Goal: Check status: Check status

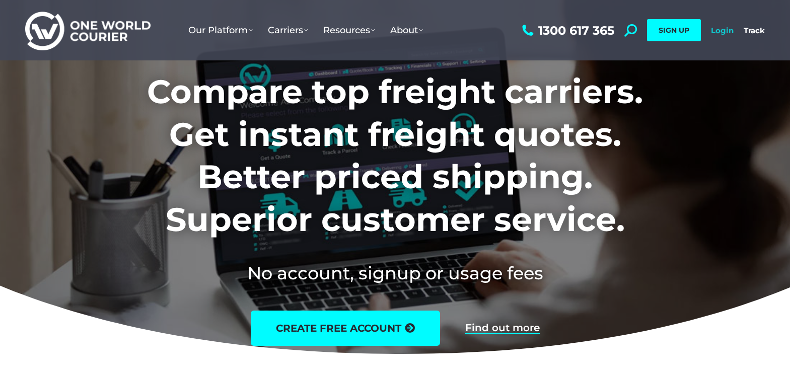
click at [720, 32] on link "Login" at bounding box center [722, 31] width 23 height 10
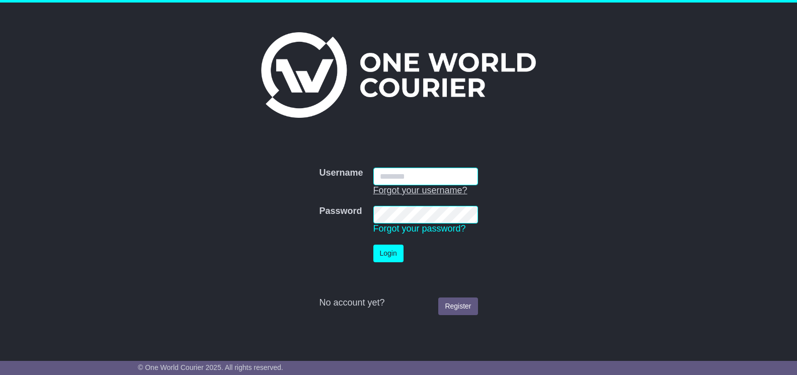
type input "**********"
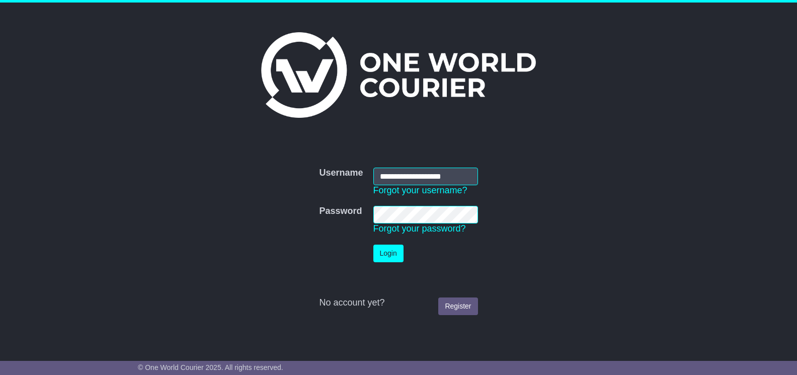
click at [387, 256] on button "Login" at bounding box center [388, 254] width 30 height 18
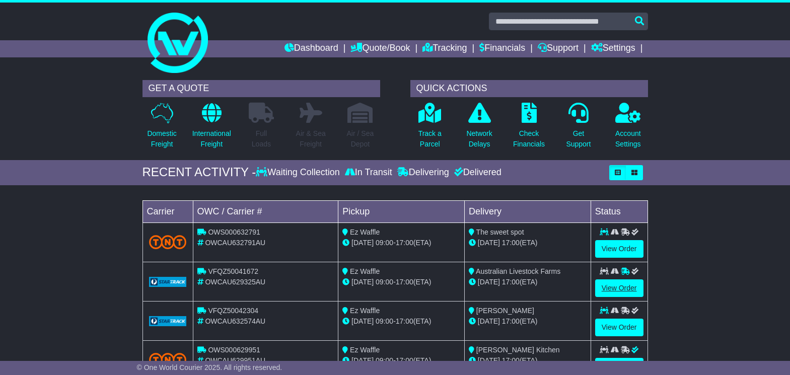
click at [618, 290] on link "View Order" at bounding box center [619, 288] width 48 height 18
